Goal: Check status: Check status

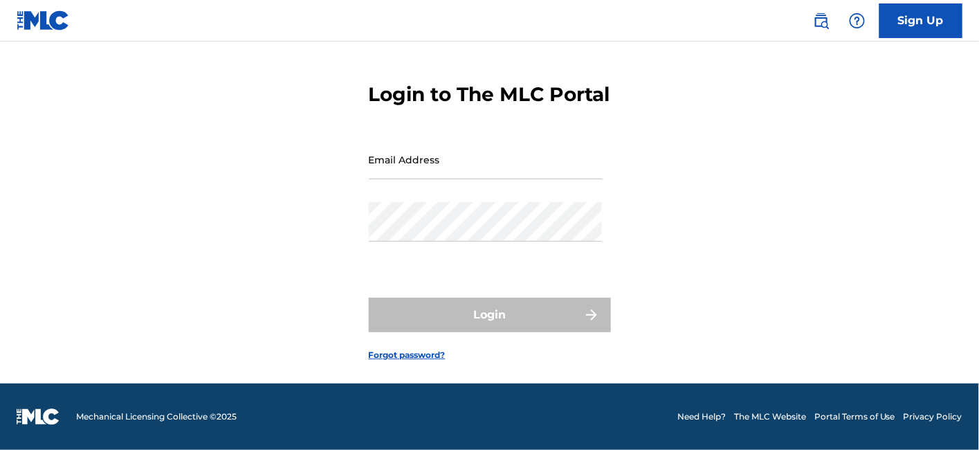
scroll to position [62, 0]
click at [455, 168] on input "Email Address" at bounding box center [486, 159] width 234 height 39
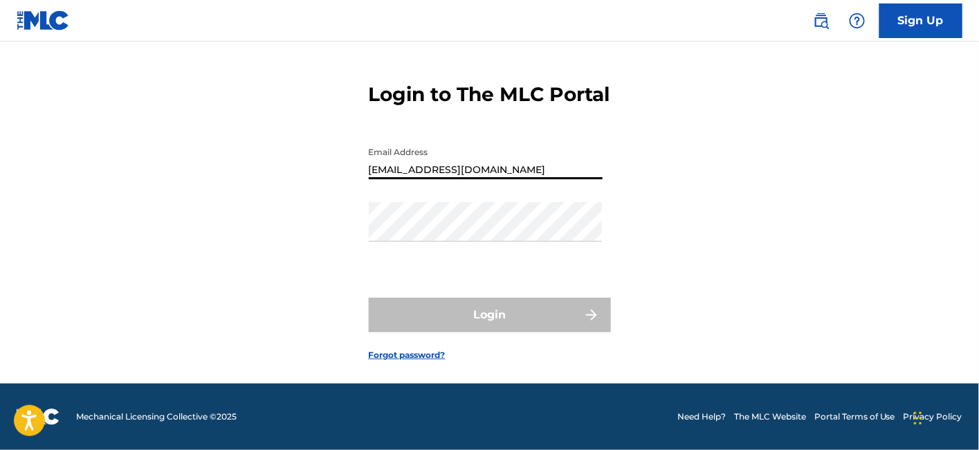
type input "[EMAIL_ADDRESS][DOMAIN_NAME]"
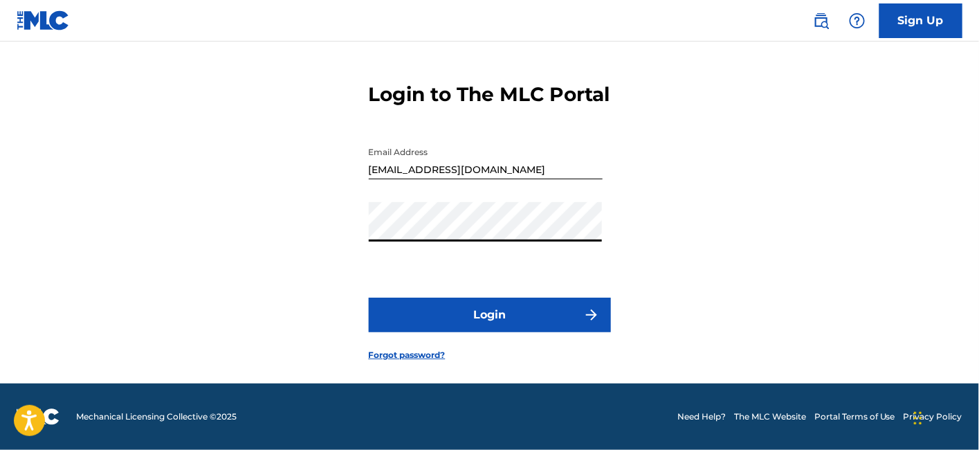
click at [478, 320] on button "Login" at bounding box center [490, 314] width 242 height 35
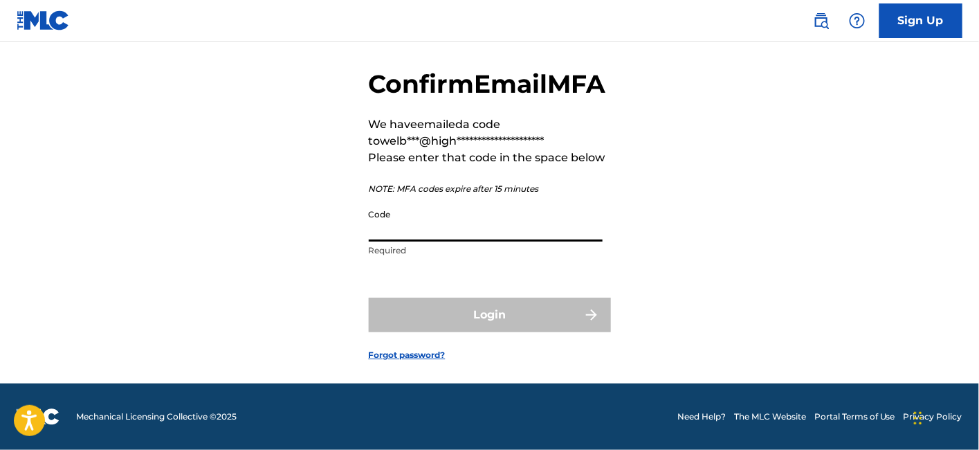
click at [420, 241] on input "Code" at bounding box center [486, 221] width 234 height 39
paste input "469968"
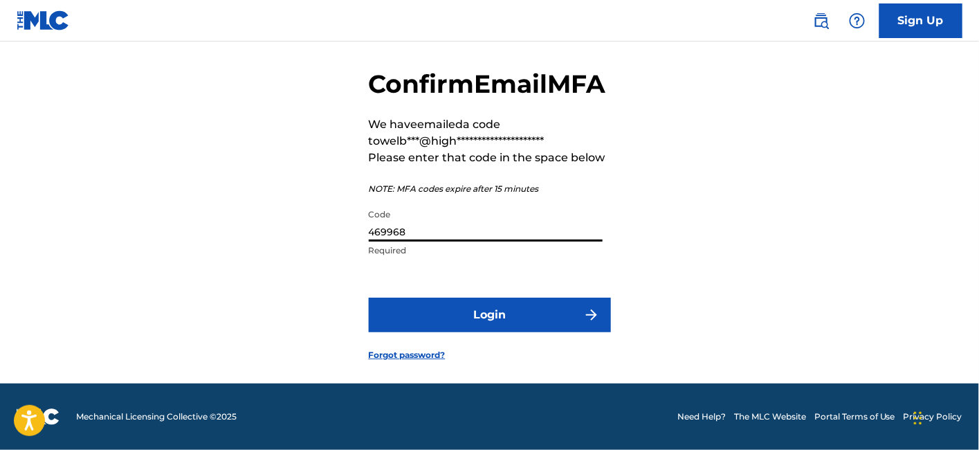
type input "469968"
click at [415, 332] on button "Login" at bounding box center [490, 314] width 242 height 35
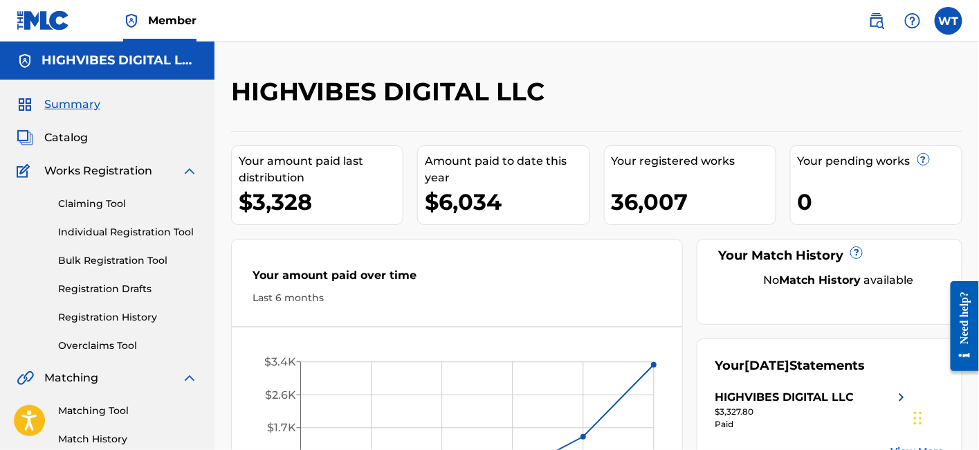
click at [109, 318] on link "Registration History" at bounding box center [128, 317] width 140 height 15
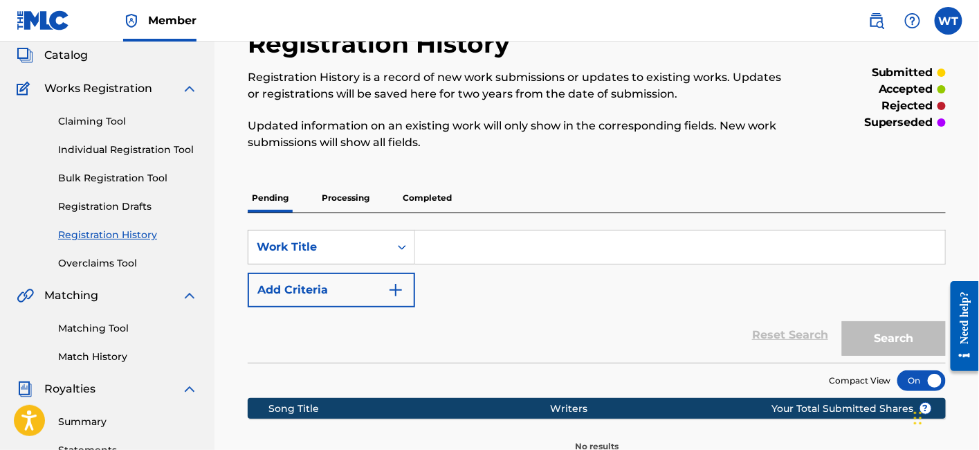
scroll to position [77, 0]
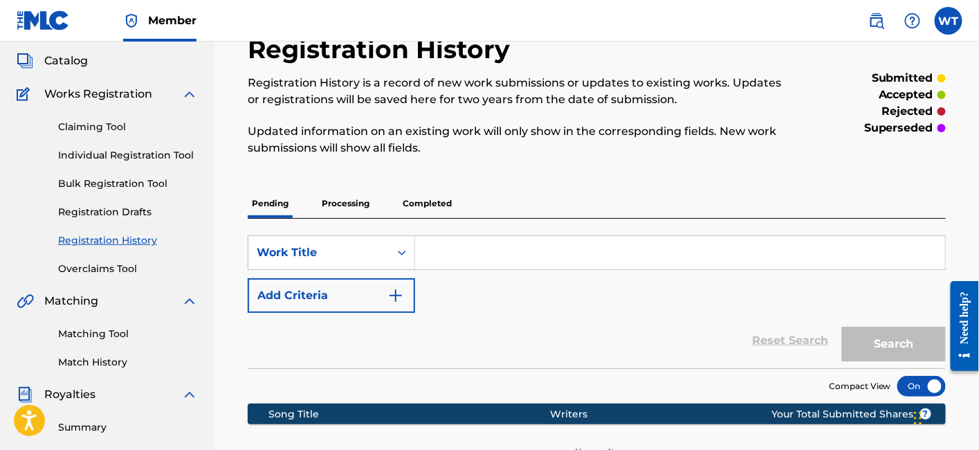
click at [338, 199] on p "Processing" at bounding box center [346, 203] width 56 height 29
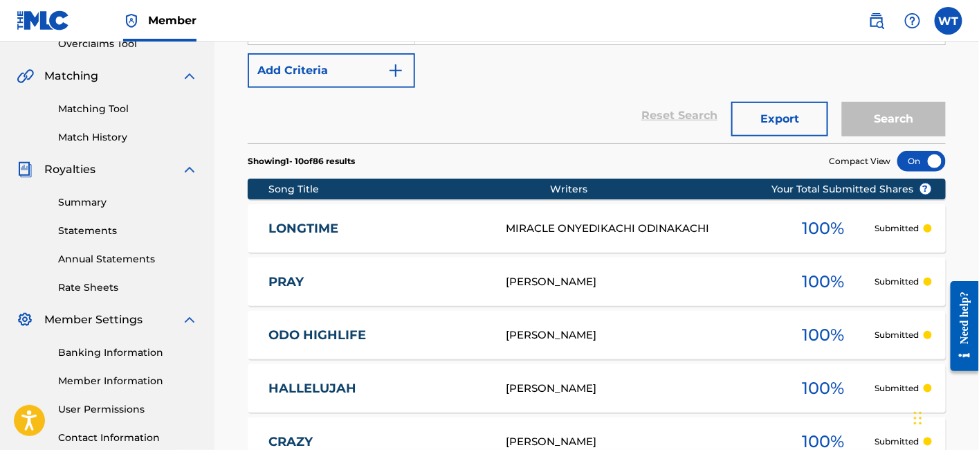
scroll to position [384, 0]
